Goal: Information Seeking & Learning: Learn about a topic

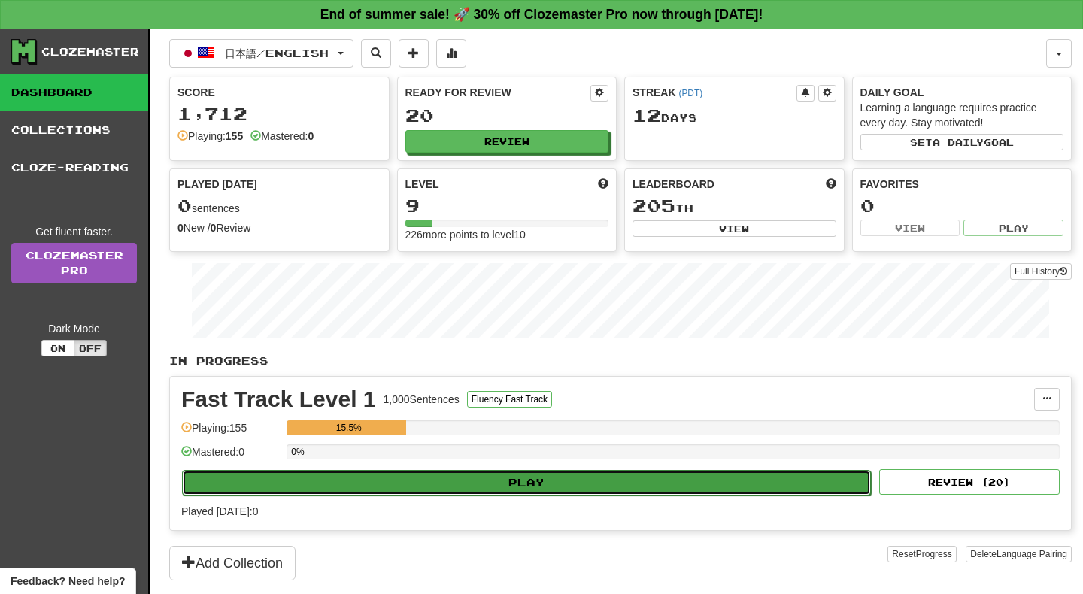
click at [484, 482] on button "Play" at bounding box center [526, 483] width 689 height 26
select select "**"
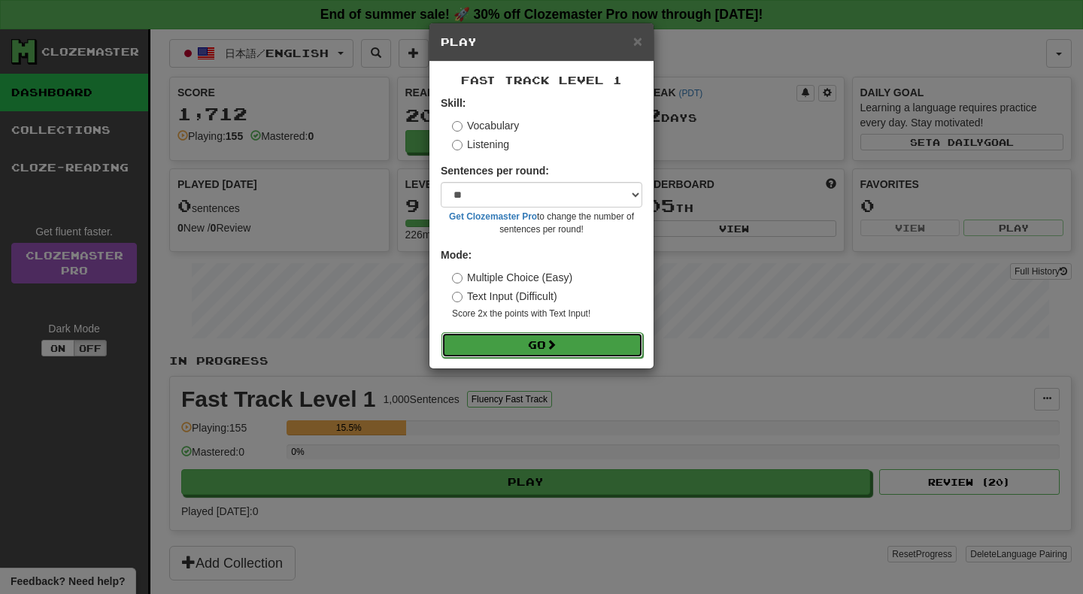
click at [521, 342] on button "Go" at bounding box center [543, 345] width 202 height 26
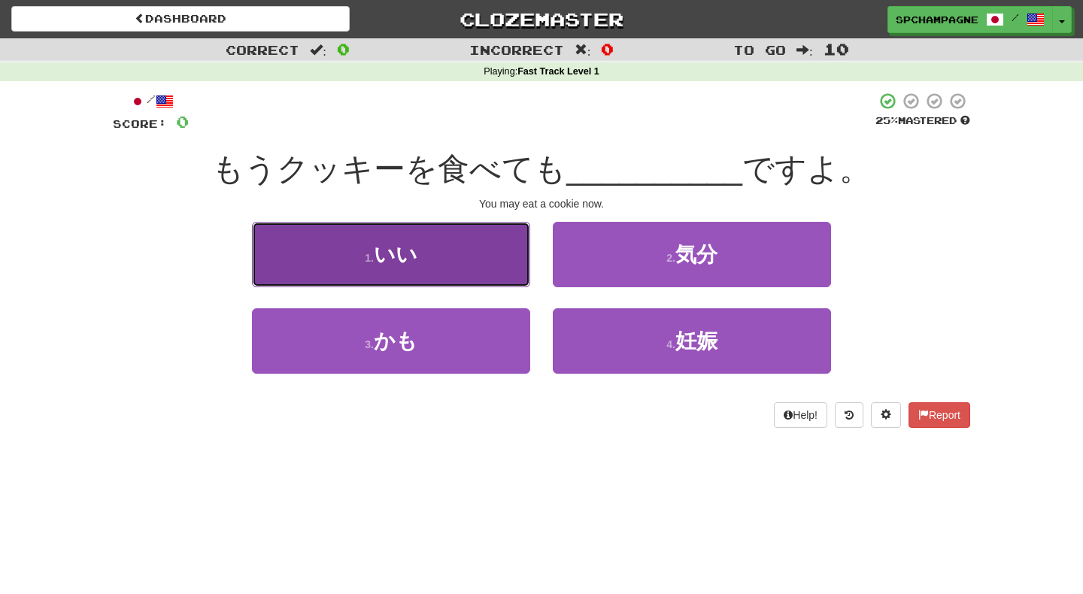
click at [410, 260] on span "いい" at bounding box center [396, 254] width 44 height 23
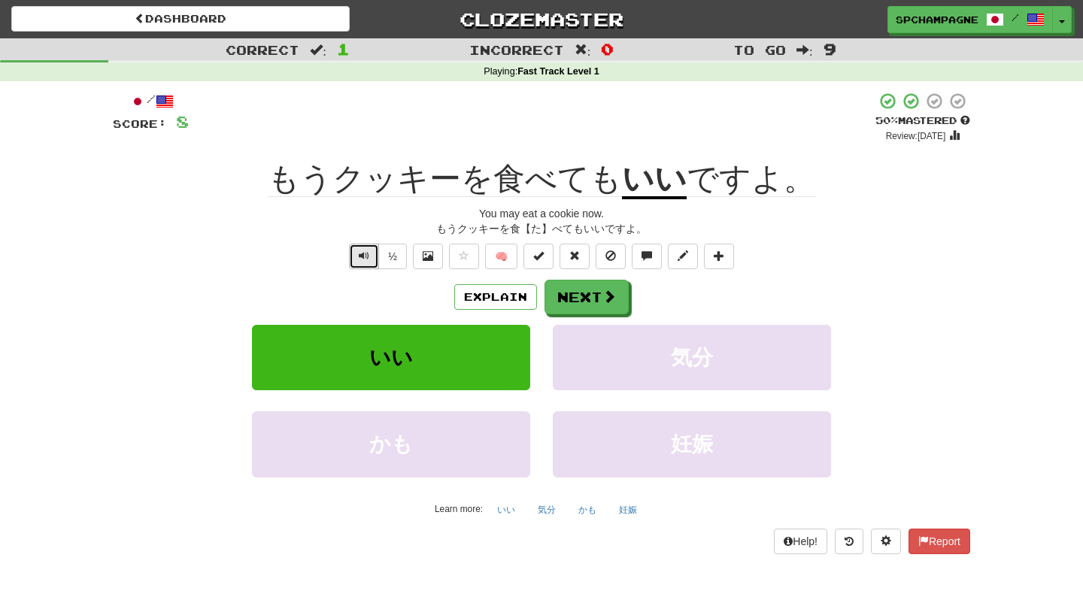
click at [364, 255] on span "Text-to-speech controls" at bounding box center [364, 255] width 11 height 11
click at [572, 293] on button "Next" at bounding box center [587, 298] width 84 height 35
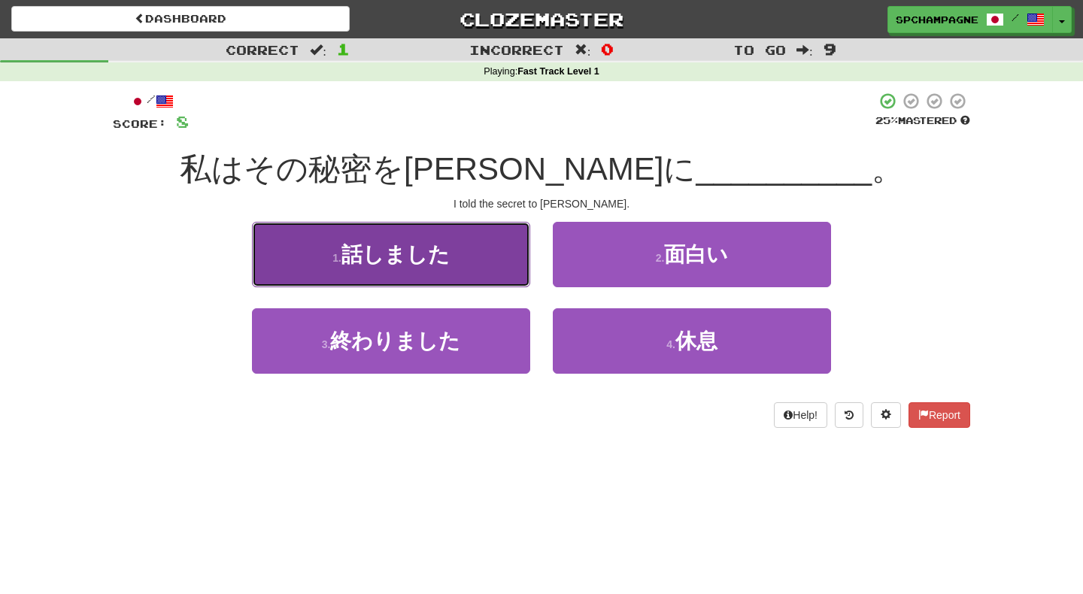
click at [389, 262] on span "話しました" at bounding box center [396, 254] width 108 height 23
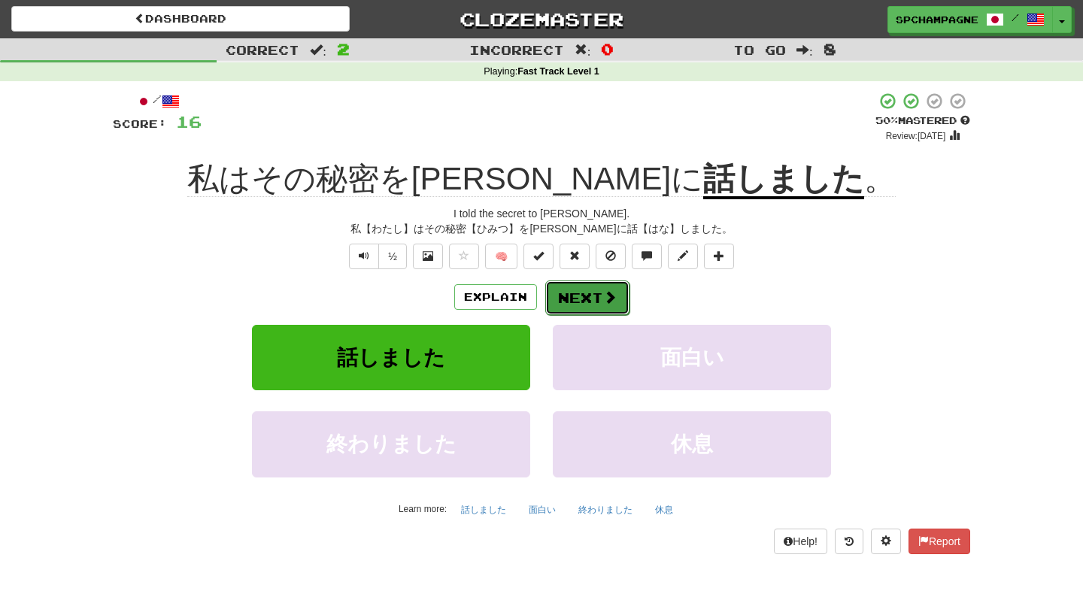
click at [581, 297] on button "Next" at bounding box center [587, 298] width 84 height 35
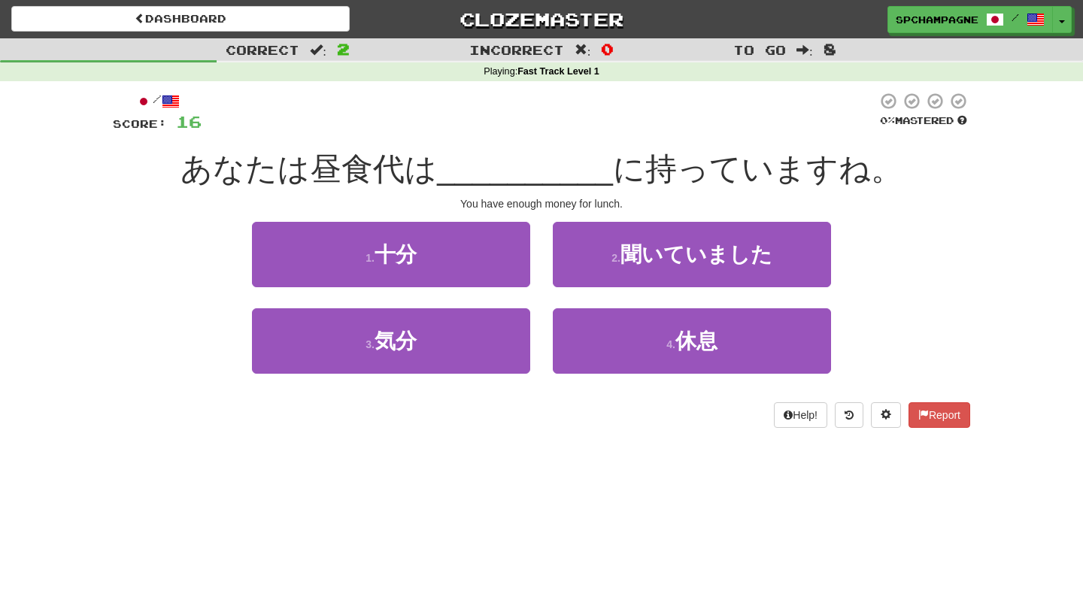
click at [541, 466] on div "Dashboard Clozemaster spchampagne / Toggle Dropdown Dashboard Leaderboard Activ…" at bounding box center [541, 297] width 1083 height 594
click at [253, 455] on div "Dashboard Clozemaster spchampagne / Toggle Dropdown Dashboard Leaderboard Activ…" at bounding box center [541, 297] width 1083 height 594
click at [445, 469] on div "Dashboard Clozemaster spchampagne / Toggle Dropdown Dashboard Leaderboard Activ…" at bounding box center [541, 297] width 1083 height 594
click at [538, 438] on div "/ Score: 16 0 % Mastered あなたは昼食代は __________ に持っていますね。 You have enough money fo…" at bounding box center [542, 265] width 858 height 368
click at [555, 451] on div "Dashboard Clozemaster spchampagne / Toggle Dropdown Dashboard Leaderboard Activ…" at bounding box center [541, 297] width 1083 height 594
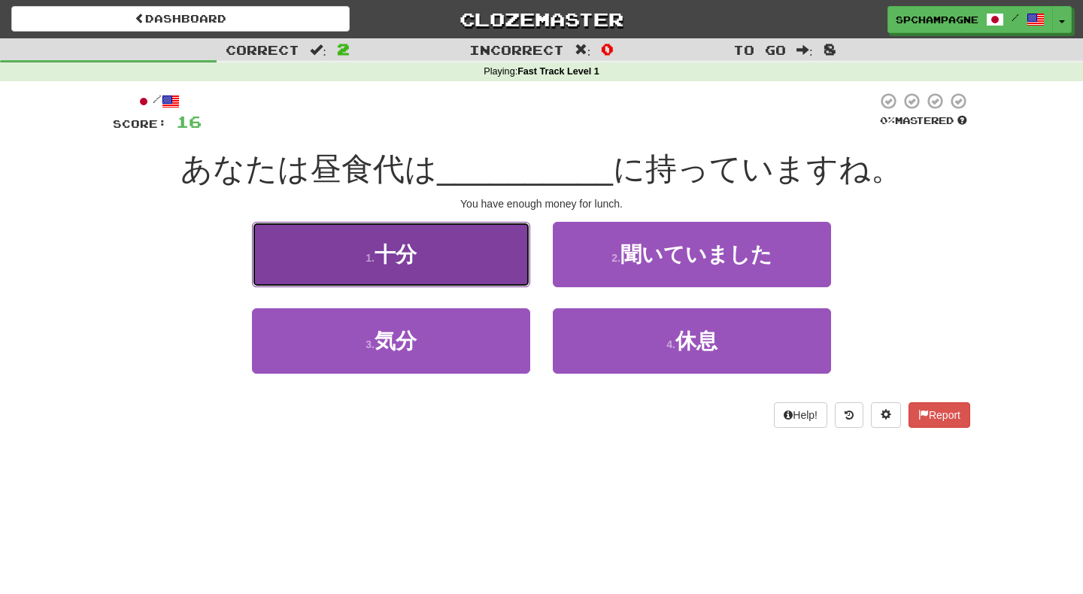
click at [387, 257] on span "十分" at bounding box center [396, 254] width 42 height 23
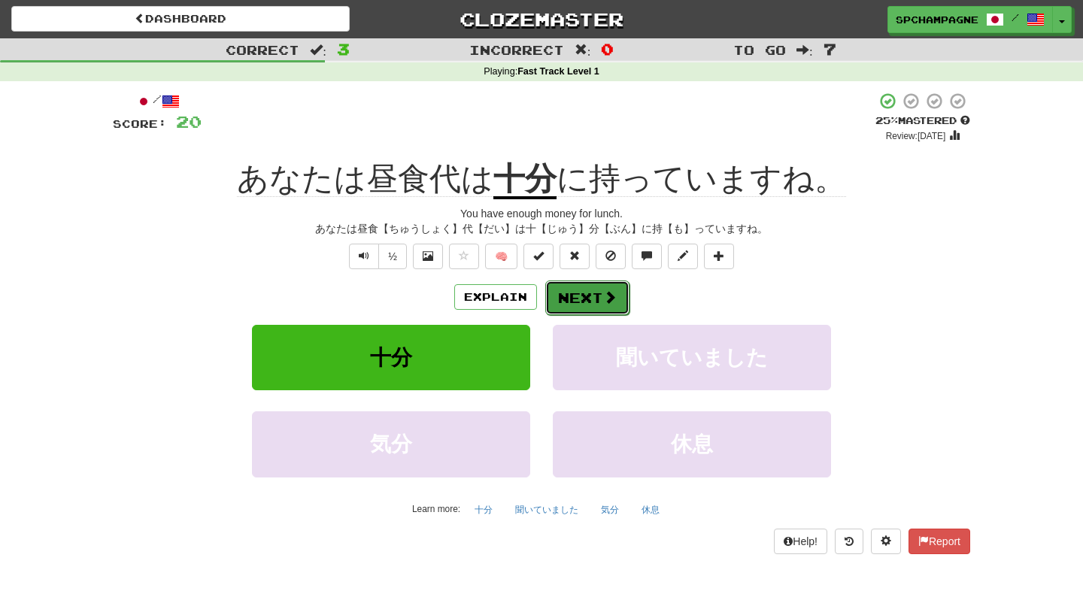
click at [590, 299] on button "Next" at bounding box center [587, 298] width 84 height 35
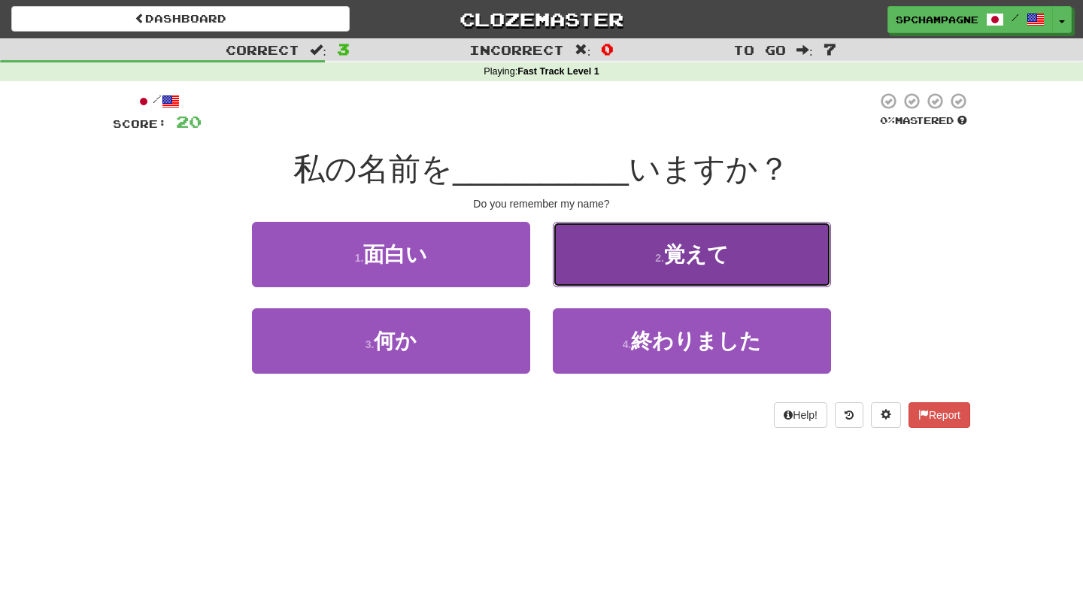
click at [612, 270] on button "2 . 覚えて" at bounding box center [692, 254] width 278 height 65
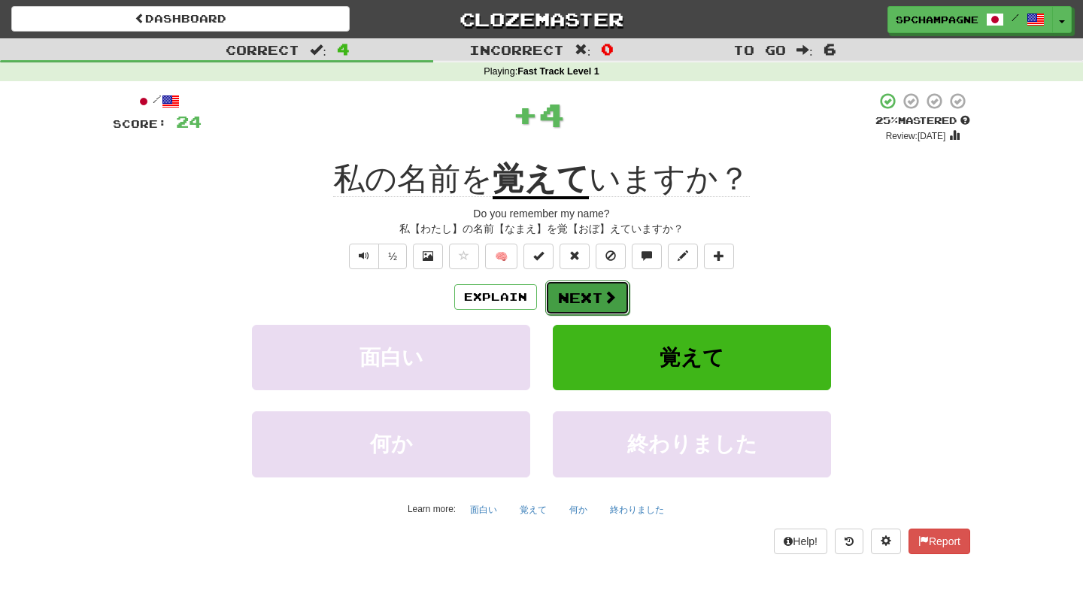
click at [602, 292] on button "Next" at bounding box center [587, 298] width 84 height 35
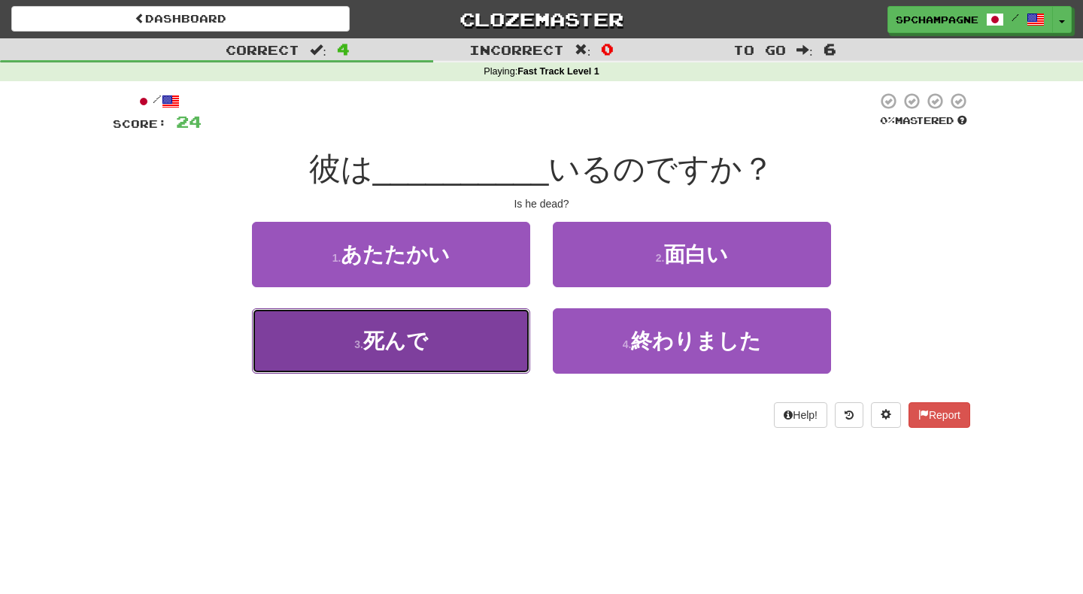
click at [417, 351] on span "死んで" at bounding box center [395, 340] width 65 height 23
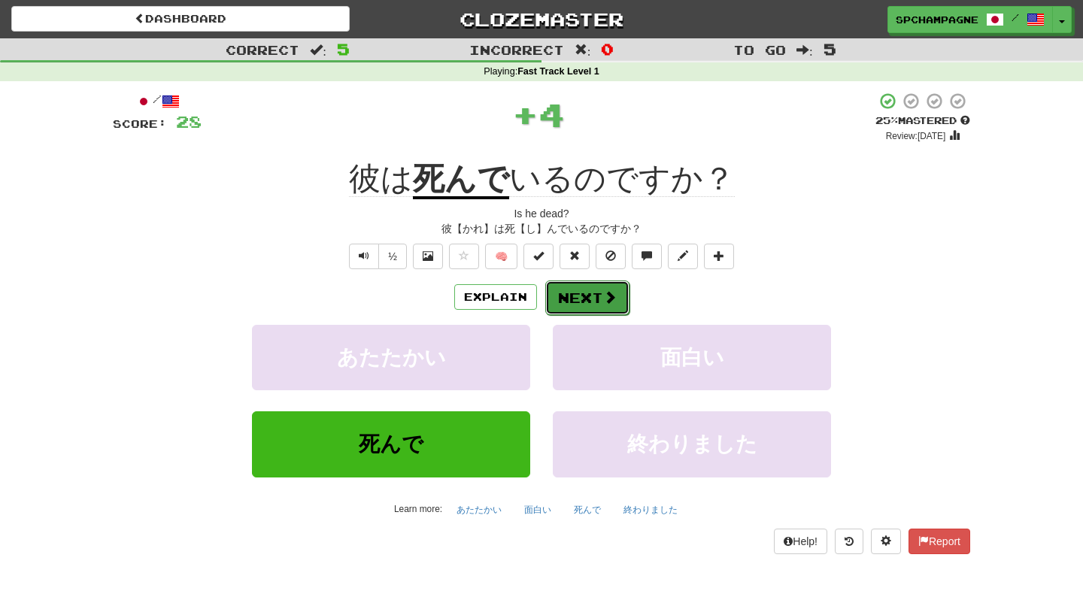
click at [583, 290] on button "Next" at bounding box center [587, 298] width 84 height 35
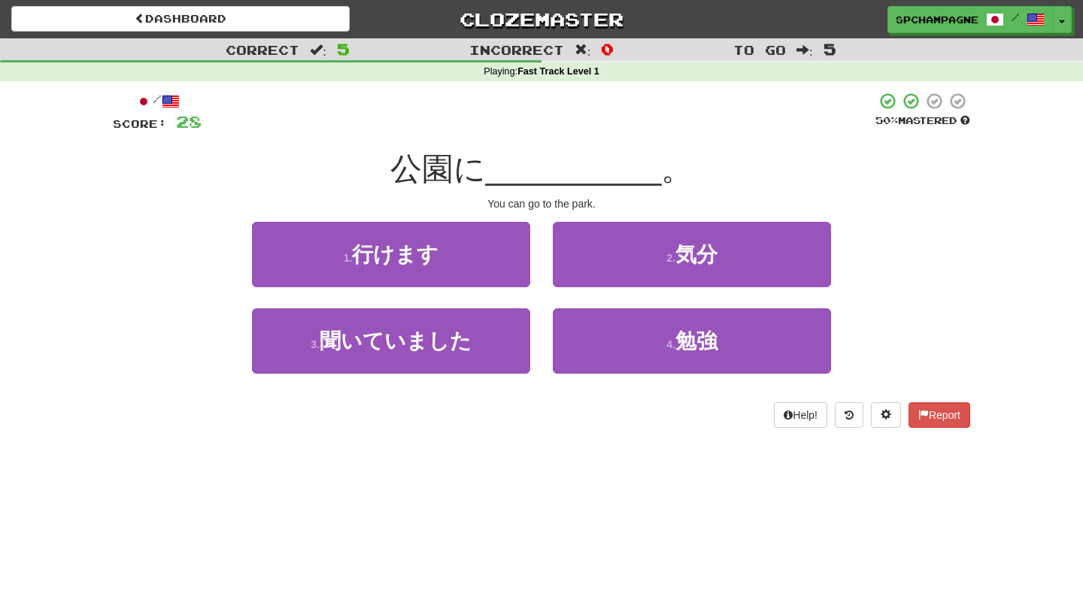
click at [486, 475] on div "Dashboard Clozemaster spchampagne / Toggle Dropdown Dashboard Leaderboard Activ…" at bounding box center [541, 297] width 1083 height 594
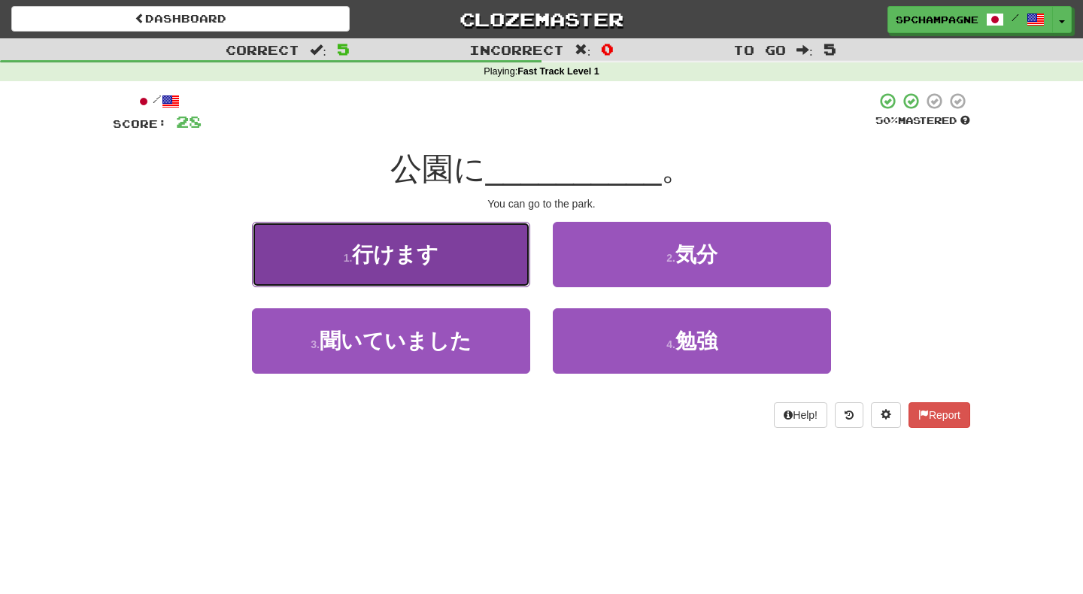
click at [447, 257] on button "1 . 行けます" at bounding box center [391, 254] width 278 height 65
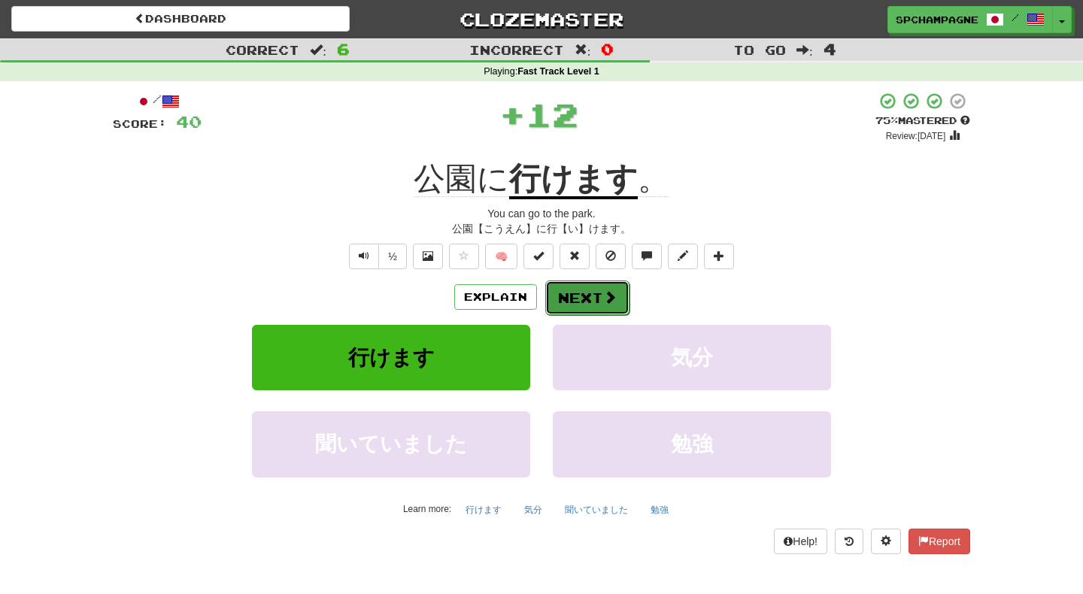
click at [583, 292] on button "Next" at bounding box center [587, 298] width 84 height 35
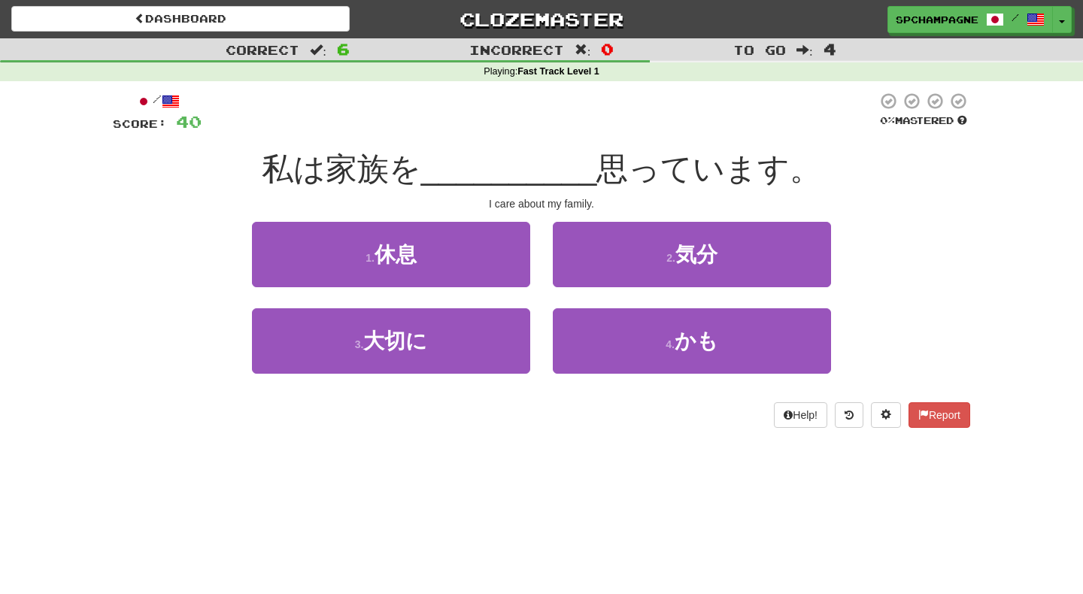
click at [853, 228] on div "1 . 休息 2 . 気分" at bounding box center [541, 265] width 903 height 87
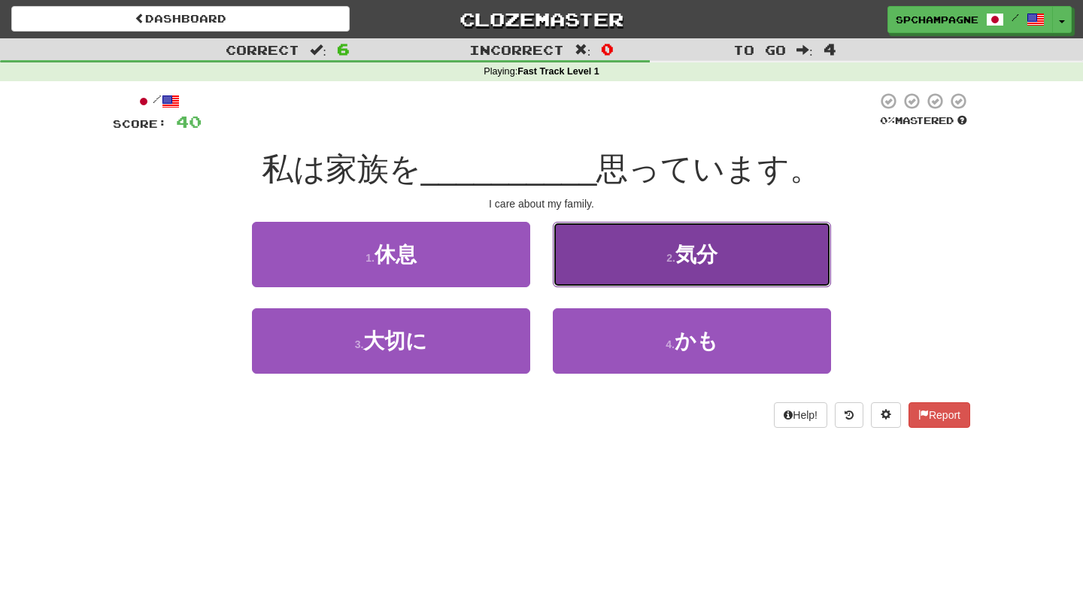
click at [644, 256] on button "2 . 気分" at bounding box center [692, 254] width 278 height 65
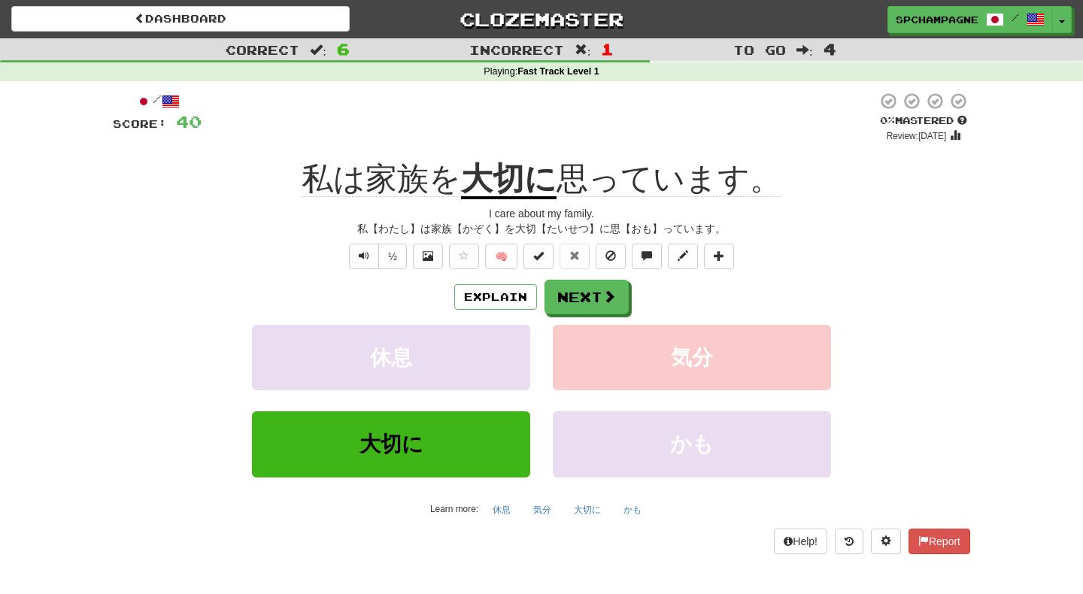
click at [946, 202] on div "/ Score: 40 0 % Mastered Review: 2025-08-21 私は家族を 大切に 思っています。 I care about my f…" at bounding box center [542, 323] width 858 height 462
click at [618, 293] on button "Next" at bounding box center [587, 298] width 84 height 35
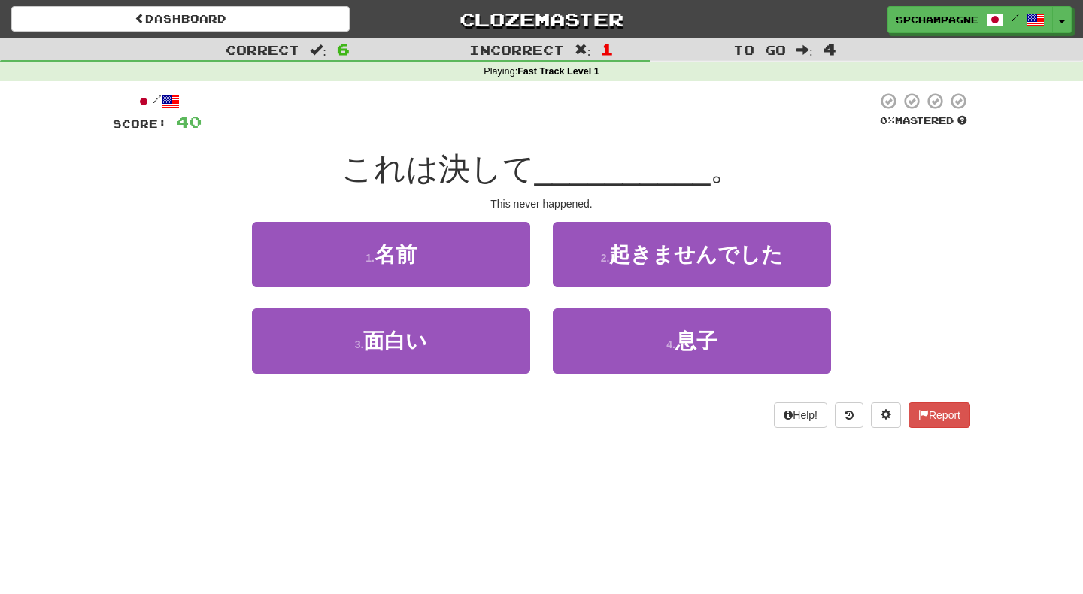
click at [538, 446] on div "/ Score: 40 0 % Mastered これは決して __________ 。 This never happened. 1 . 名前 2 . 起き…" at bounding box center [542, 265] width 858 height 368
click at [379, 498] on div "Dashboard Clozemaster spchampagne / Toggle Dropdown Dashboard Leaderboard Activ…" at bounding box center [541, 297] width 1083 height 594
click at [269, 421] on div "Help! Report" at bounding box center [542, 415] width 858 height 26
click at [250, 480] on div "Dashboard Clozemaster spchampagne / Toggle Dropdown Dashboard Leaderboard Activ…" at bounding box center [541, 297] width 1083 height 594
click at [558, 433] on div "/ Score: 40 0 % Mastered これは決して __________ 。 This never happened. 1 . 名前 2 . 起き…" at bounding box center [542, 265] width 858 height 368
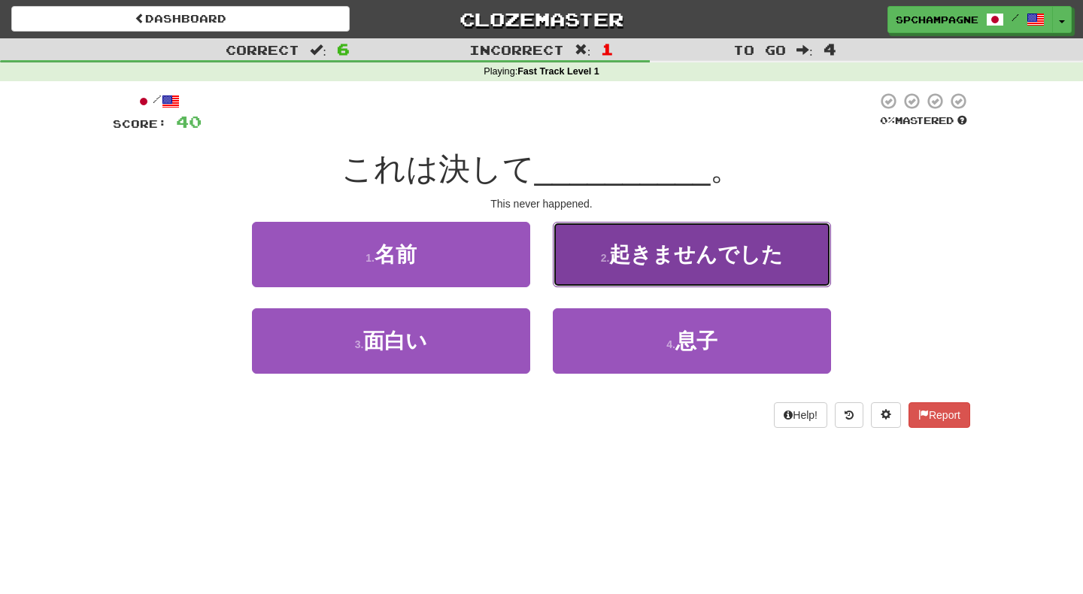
click at [634, 260] on span "起きませんでした" at bounding box center [696, 254] width 174 height 23
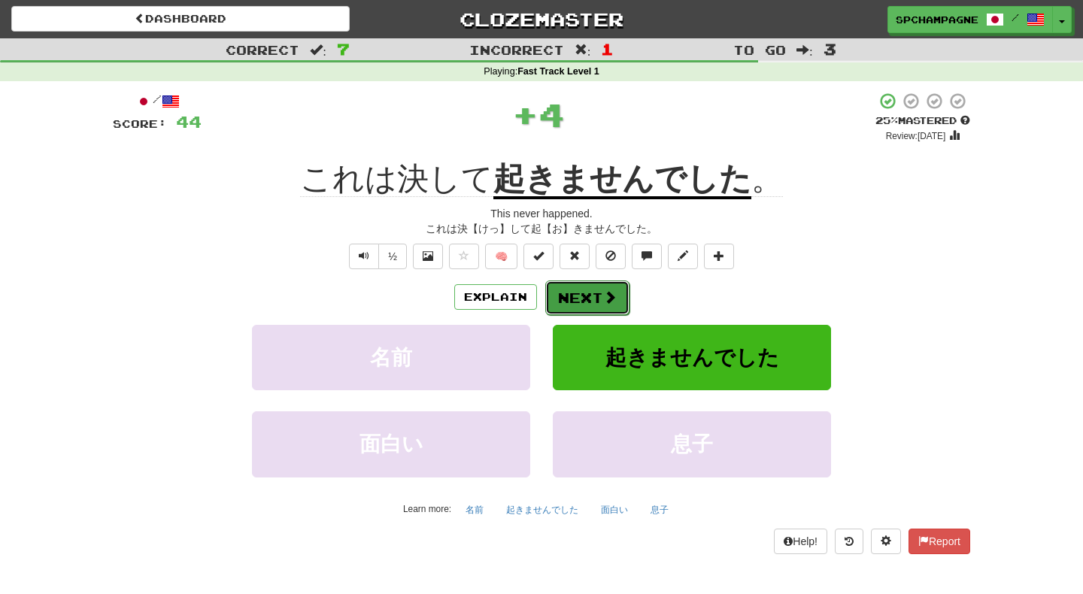
click at [592, 296] on button "Next" at bounding box center [587, 298] width 84 height 35
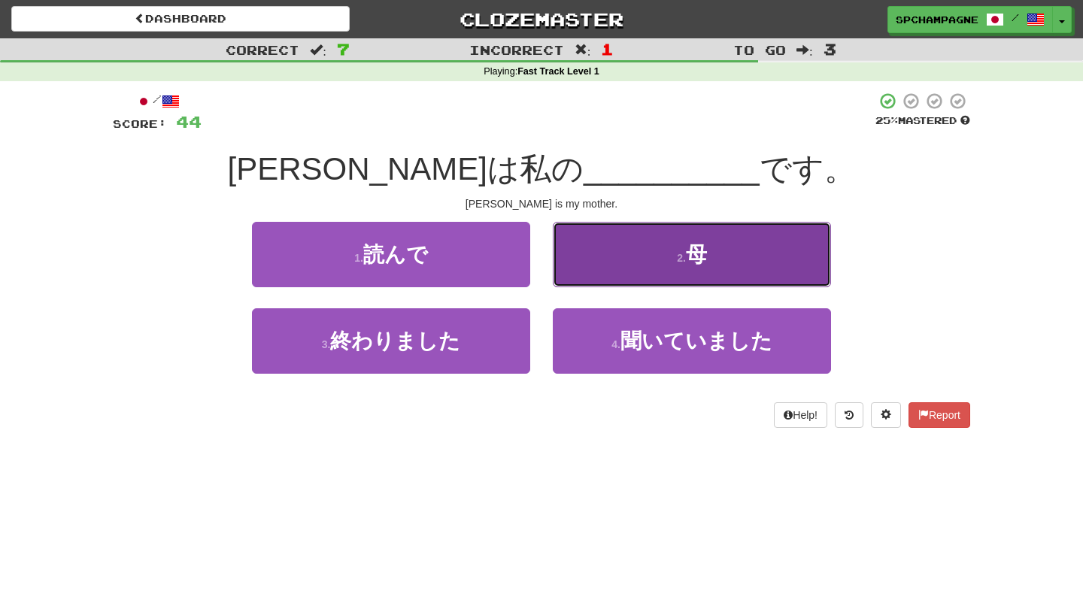
click at [660, 252] on button "2 . 母" at bounding box center [692, 254] width 278 height 65
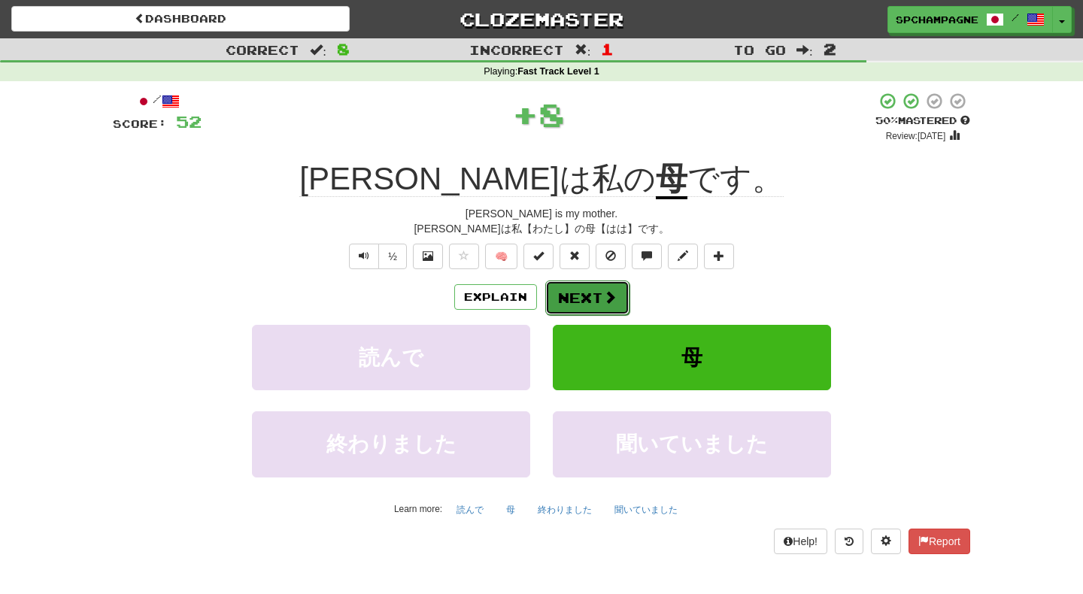
click at [574, 295] on button "Next" at bounding box center [587, 298] width 84 height 35
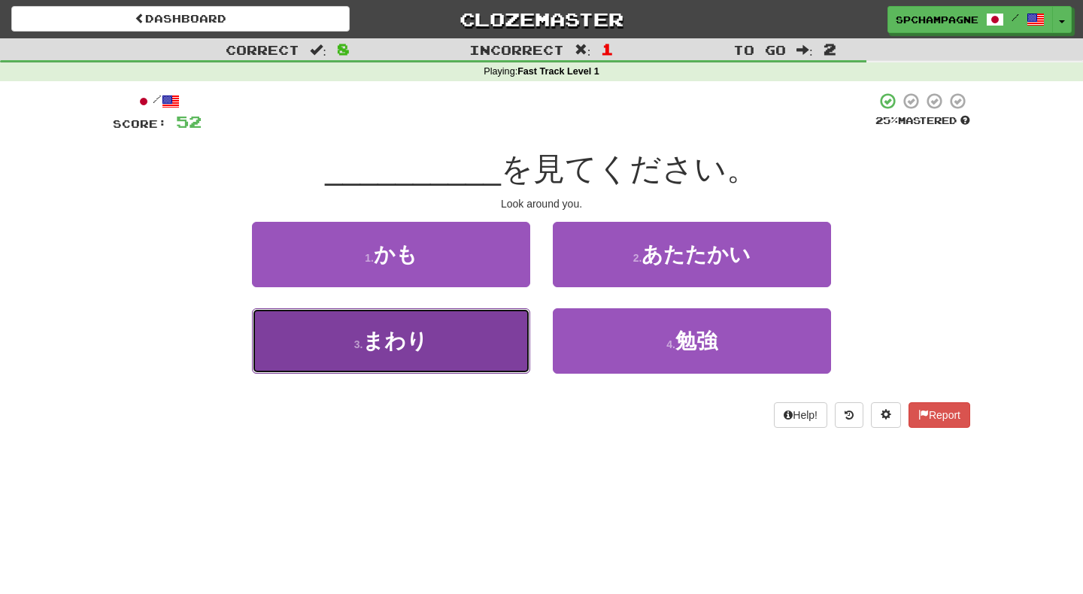
click at [413, 341] on span "まわり" at bounding box center [395, 340] width 65 height 23
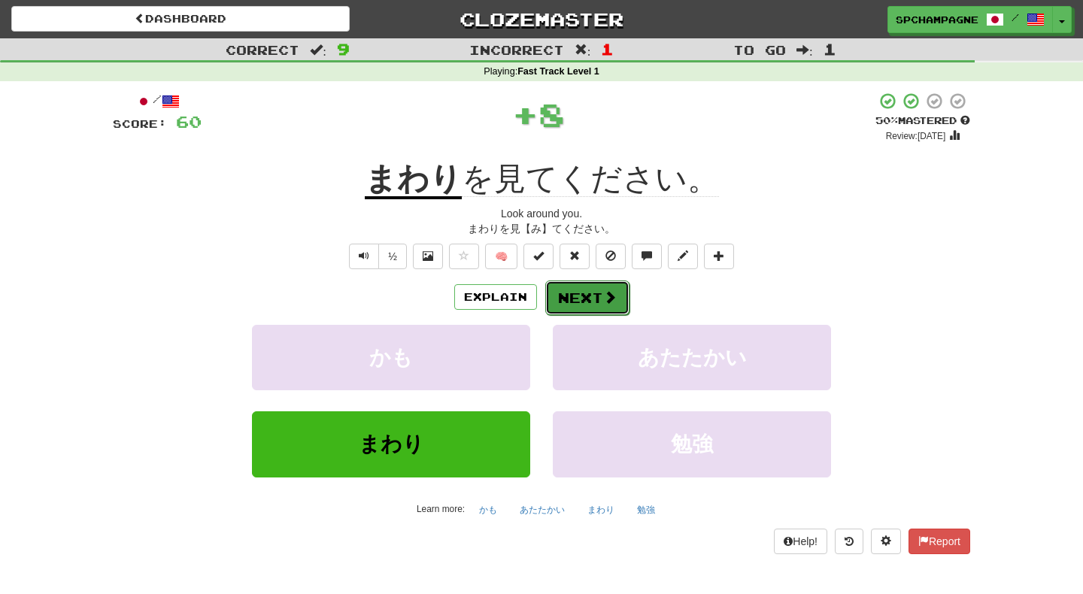
click at [590, 288] on button "Next" at bounding box center [587, 298] width 84 height 35
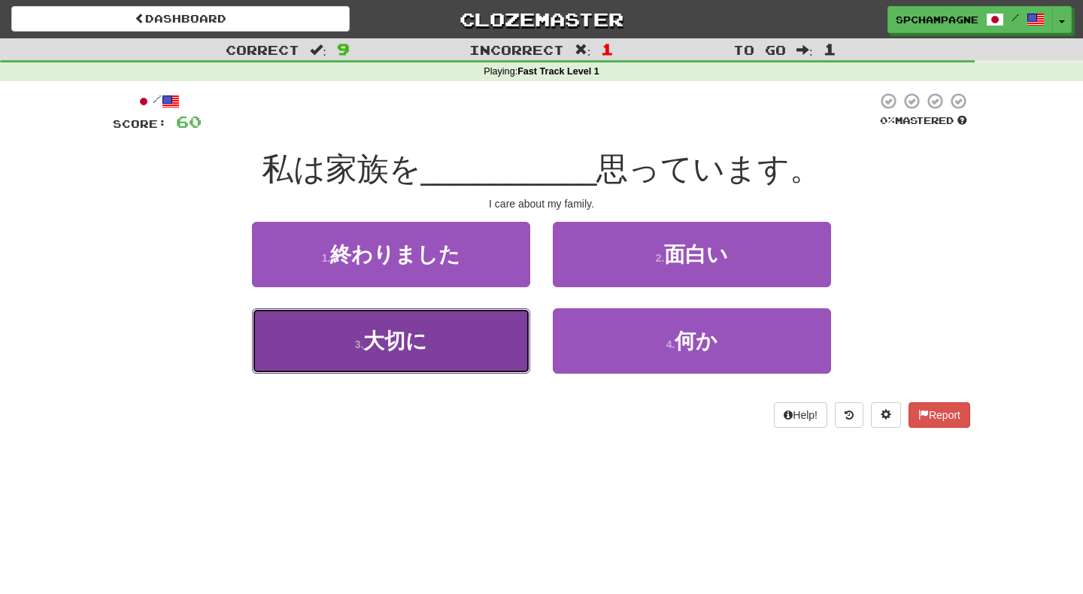
click at [395, 337] on span "大切に" at bounding box center [395, 340] width 64 height 23
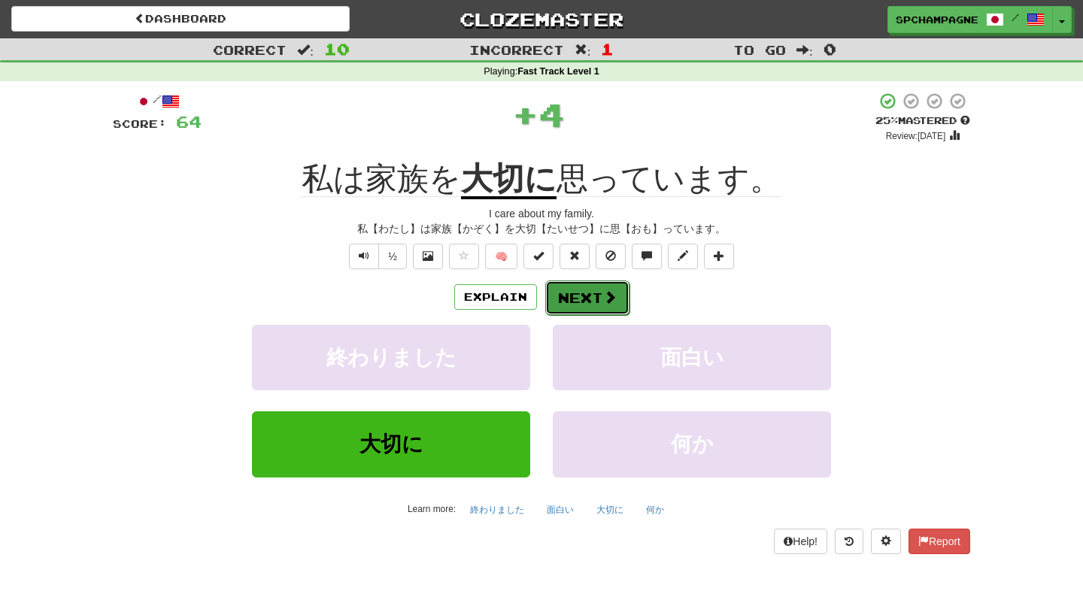
click at [591, 289] on button "Next" at bounding box center [587, 298] width 84 height 35
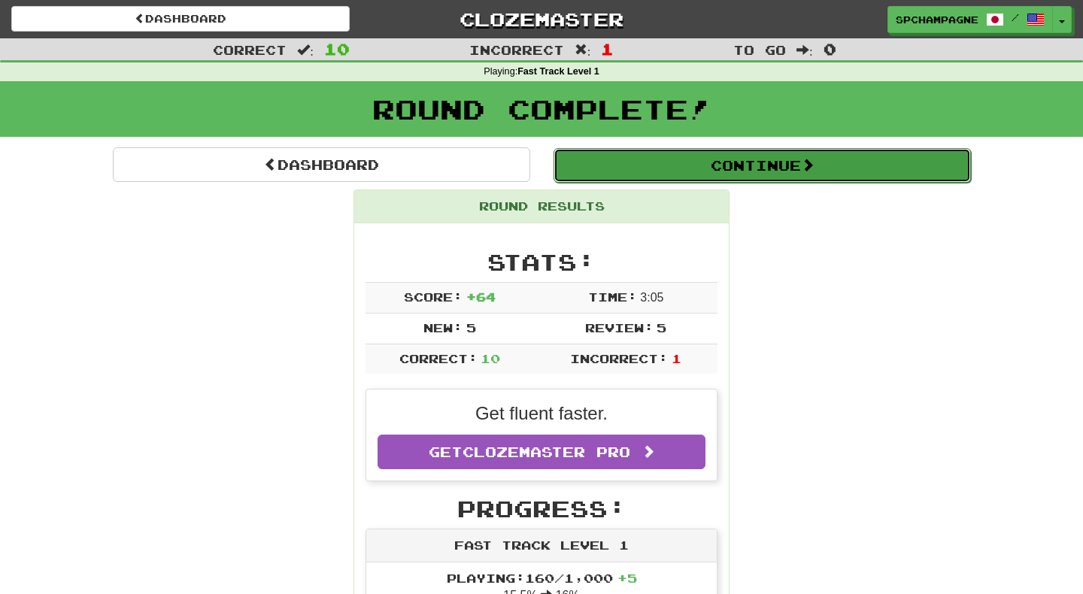
click at [649, 162] on button "Continue" at bounding box center [762, 165] width 417 height 35
